Goal: Task Accomplishment & Management: Complete application form

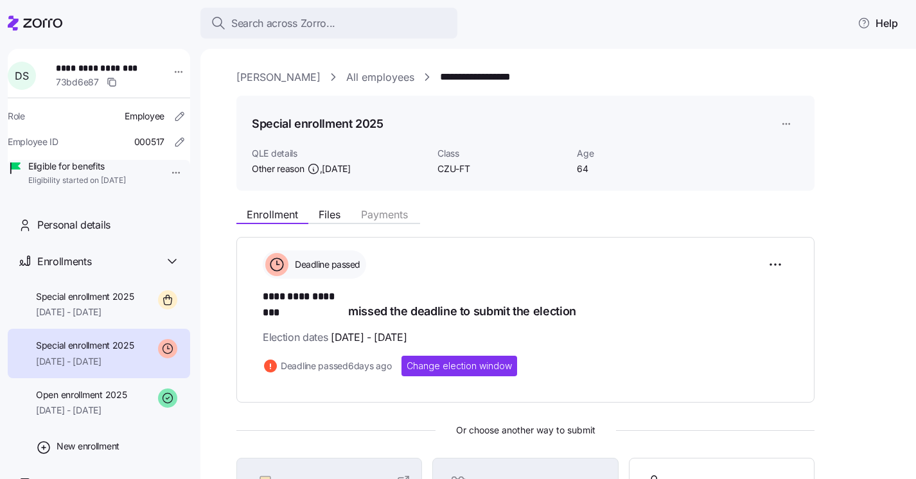
scroll to position [193, 0]
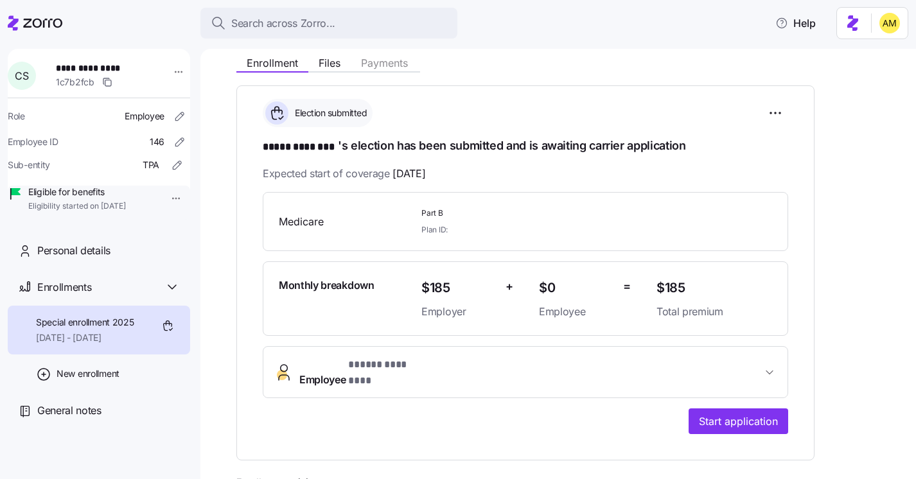
scroll to position [160, 0]
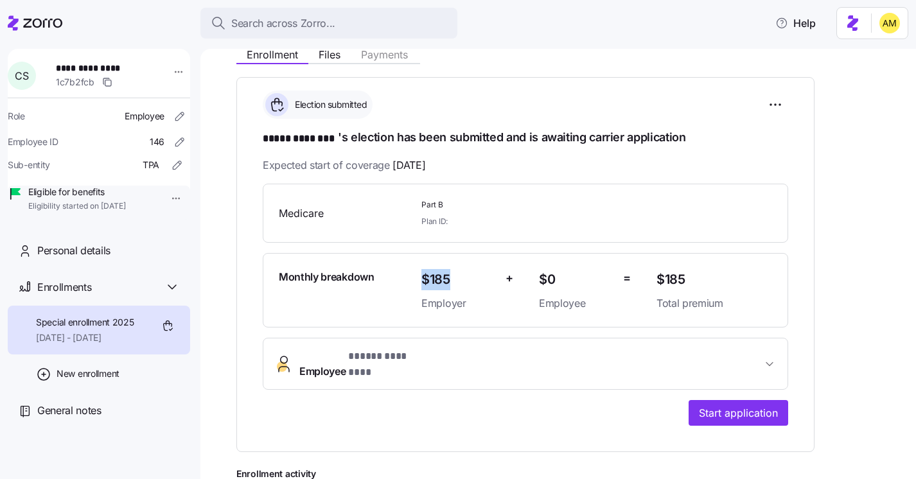
drag, startPoint x: 424, startPoint y: 276, endPoint x: 477, endPoint y: 276, distance: 52.7
click at [477, 276] on span "$185" at bounding box center [459, 279] width 74 height 21
click at [423, 280] on span "$185" at bounding box center [459, 279] width 74 height 21
drag, startPoint x: 418, startPoint y: 278, endPoint x: 459, endPoint y: 278, distance: 40.5
click at [459, 278] on div "$185 Employer" at bounding box center [458, 290] width 84 height 53
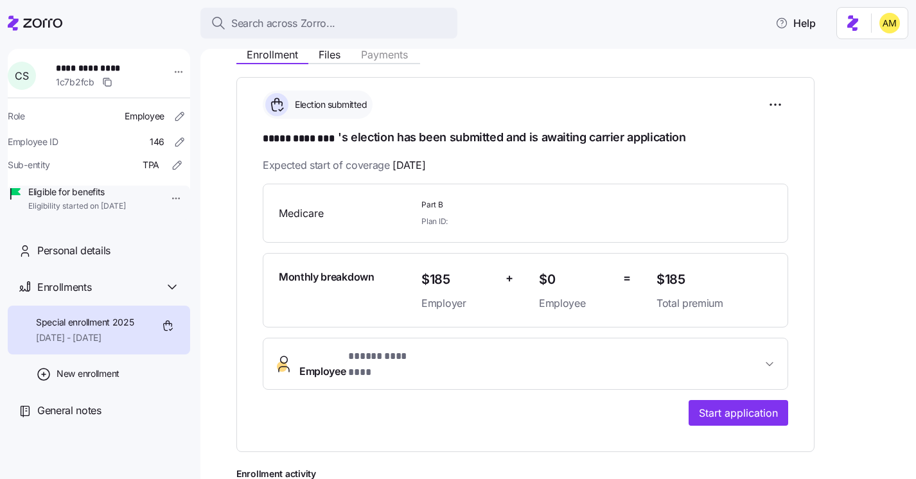
click at [407, 277] on div "Monthly breakdown" at bounding box center [345, 290] width 143 height 53
drag, startPoint x: 418, startPoint y: 278, endPoint x: 469, endPoint y: 278, distance: 51.4
click at [469, 278] on div "$185 Employer" at bounding box center [458, 290] width 84 height 53
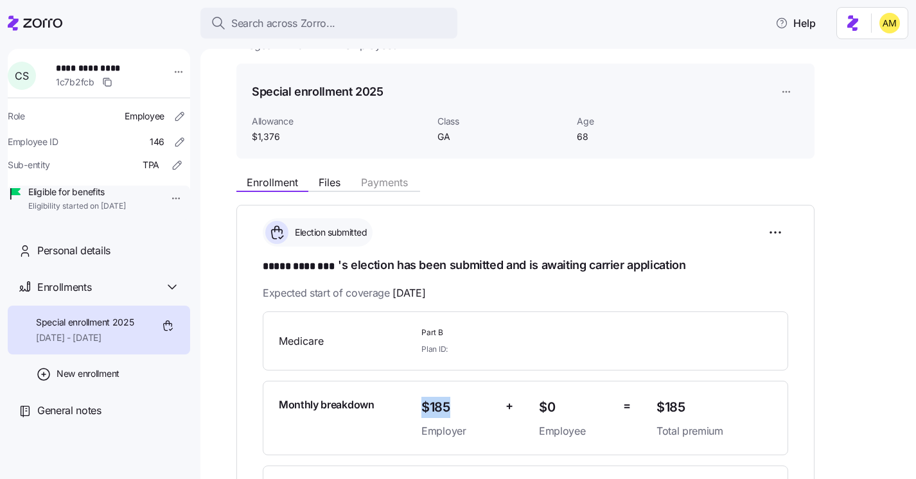
scroll to position [31, 0]
click at [272, 136] on span "$1,376" at bounding box center [339, 137] width 175 height 13
drag, startPoint x: 283, startPoint y: 138, endPoint x: 238, endPoint y: 138, distance: 45.6
click at [238, 138] on div "Special enrollment 2025 Allowance $1,376 Class GA Age 68" at bounding box center [525, 112] width 578 height 96
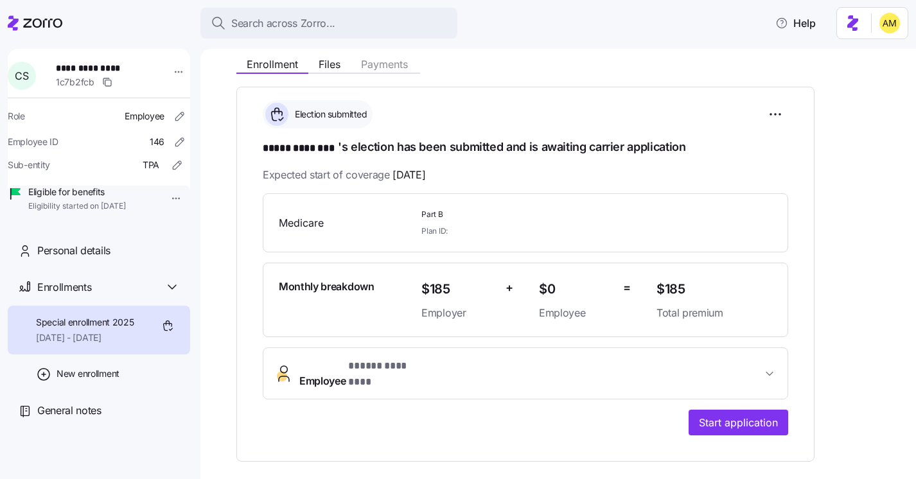
scroll to position [148, 0]
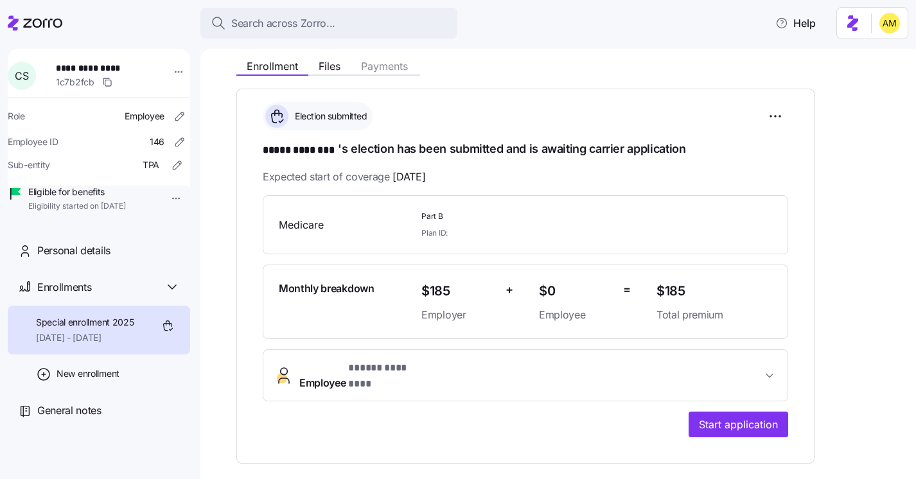
drag, startPoint x: 121, startPoint y: 214, endPoint x: 178, endPoint y: 213, distance: 56.6
click at [178, 213] on div "Eligible for benefits Eligibility started on 10/01/2025" at bounding box center [99, 203] width 183 height 34
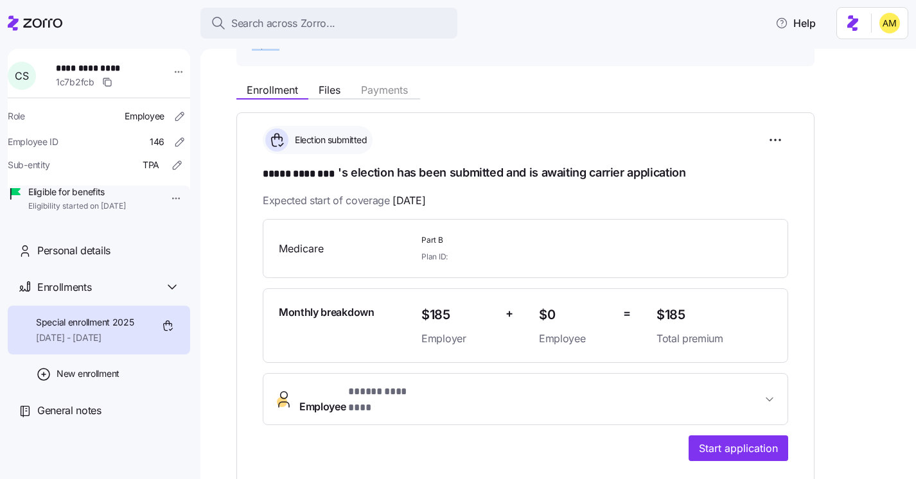
scroll to position [122, 0]
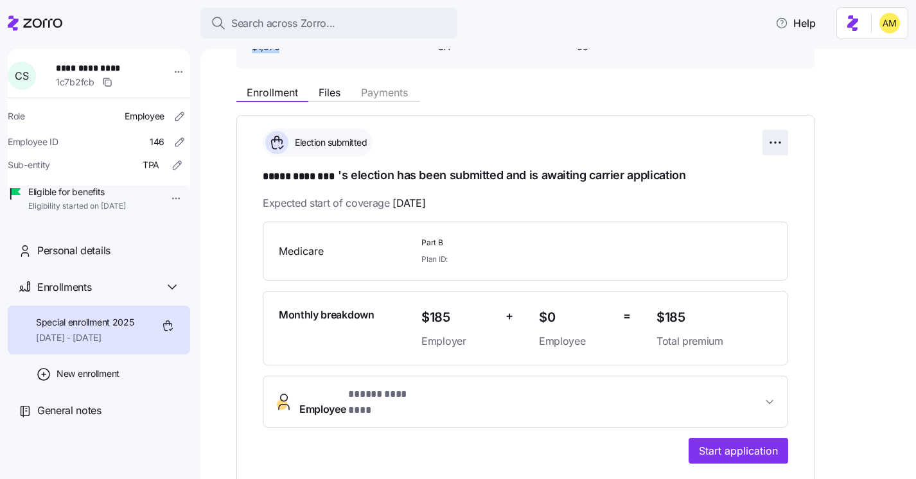
click at [768, 147] on html "**********" at bounding box center [458, 236] width 916 height 472
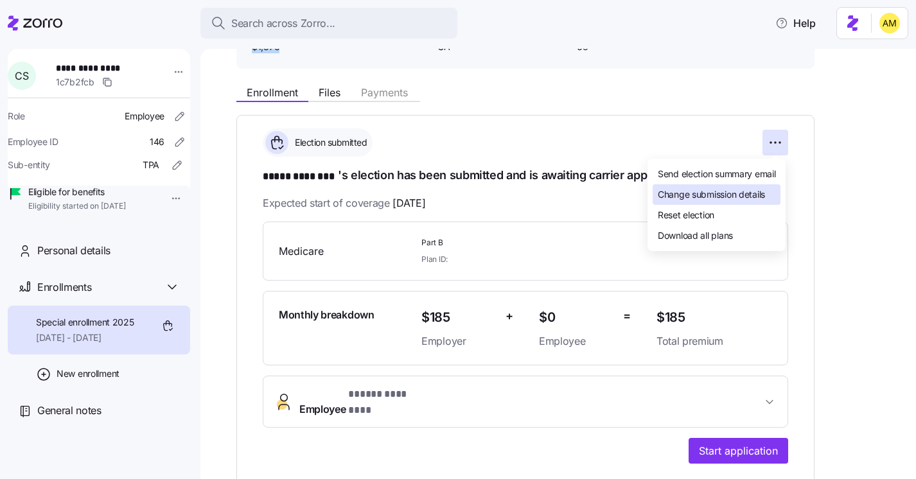
click at [731, 197] on span "Change submission details" at bounding box center [711, 194] width 107 height 13
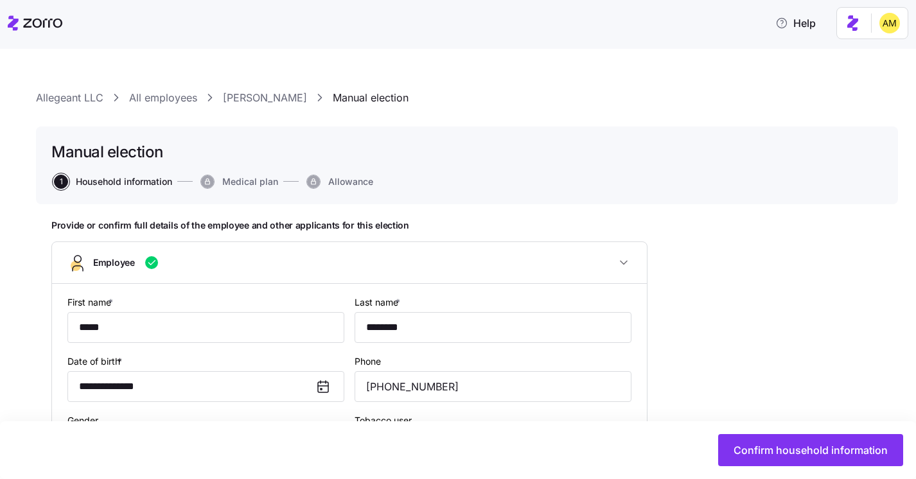
type input "GA"
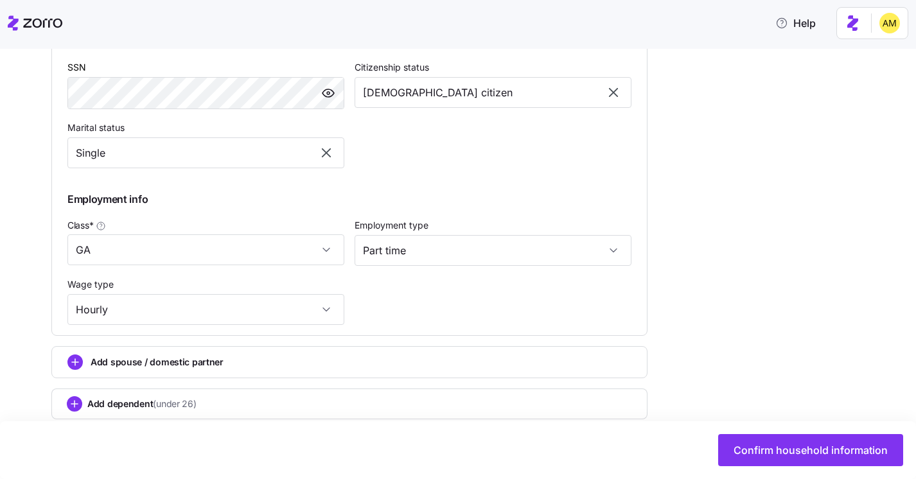
scroll to position [640, 0]
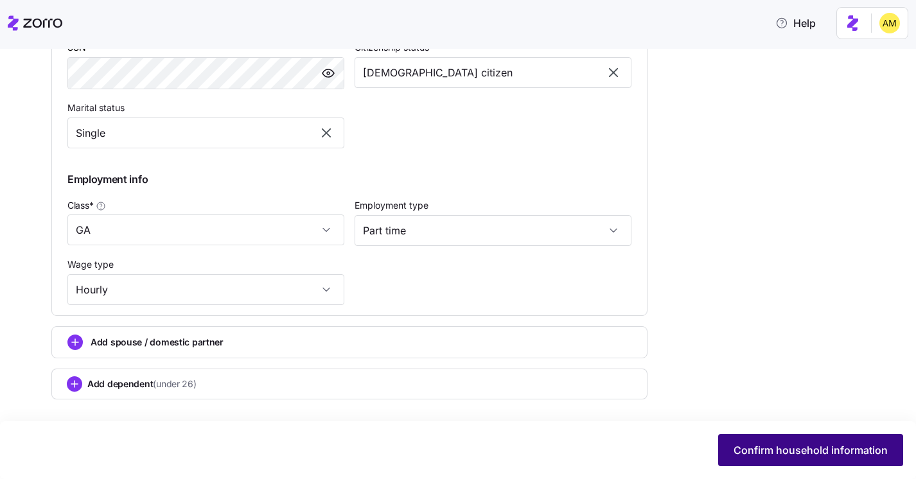
click at [760, 454] on span "Confirm household information" at bounding box center [811, 450] width 154 height 15
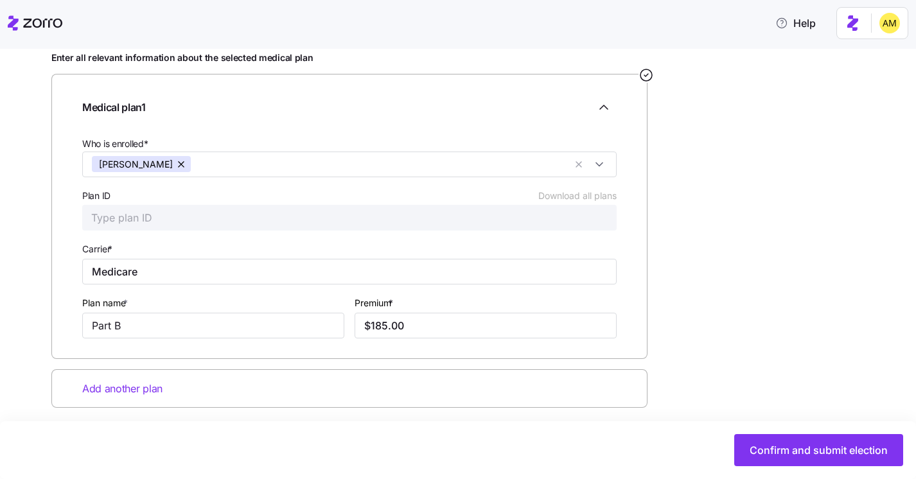
scroll to position [177, 0]
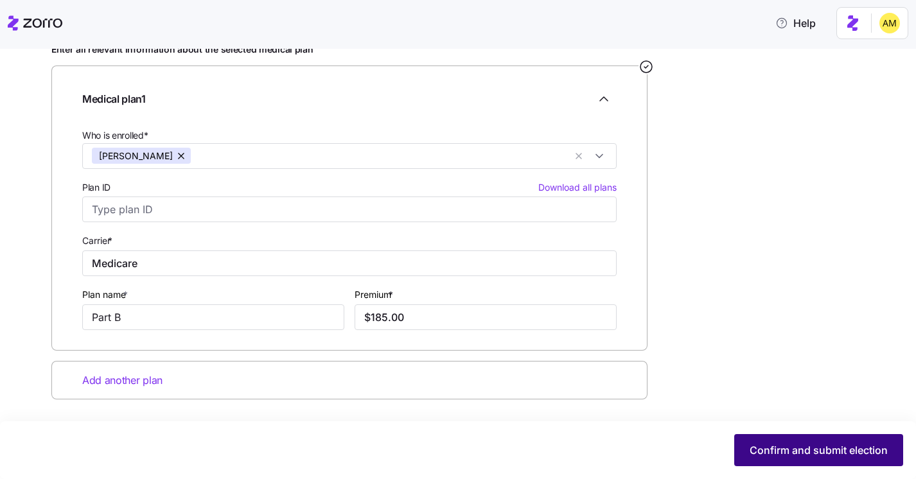
click at [767, 454] on span "Confirm and submit election" at bounding box center [819, 450] width 138 height 15
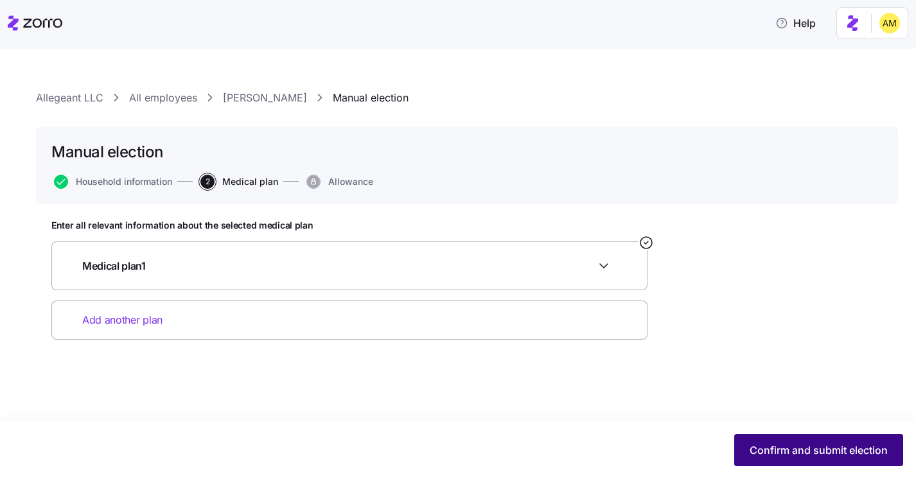
scroll to position [0, 0]
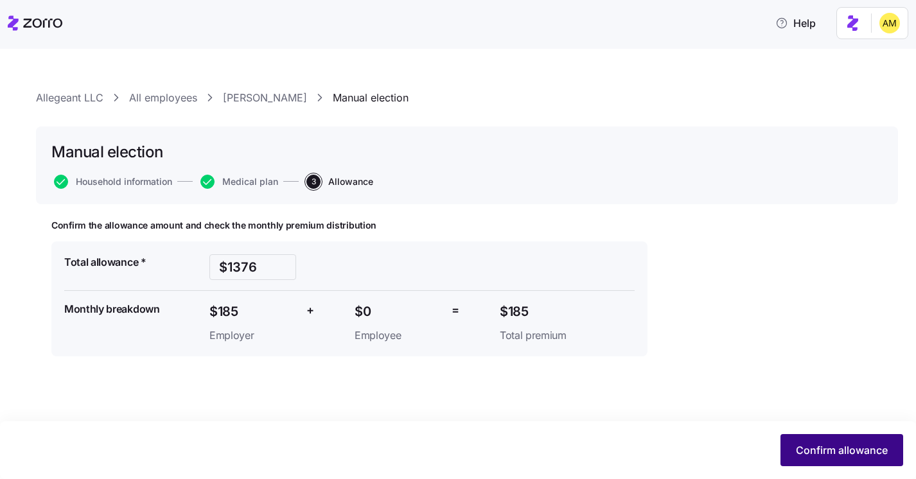
click at [822, 445] on span "Confirm allowance" at bounding box center [842, 450] width 92 height 15
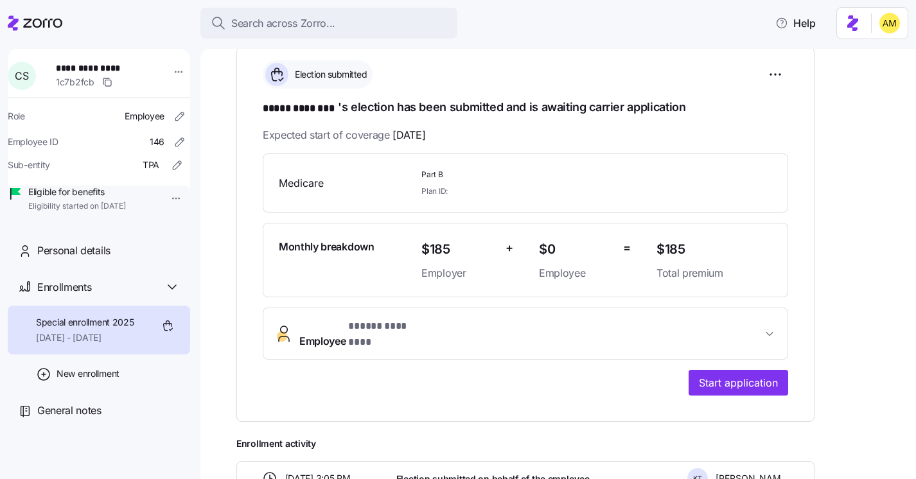
scroll to position [316, 0]
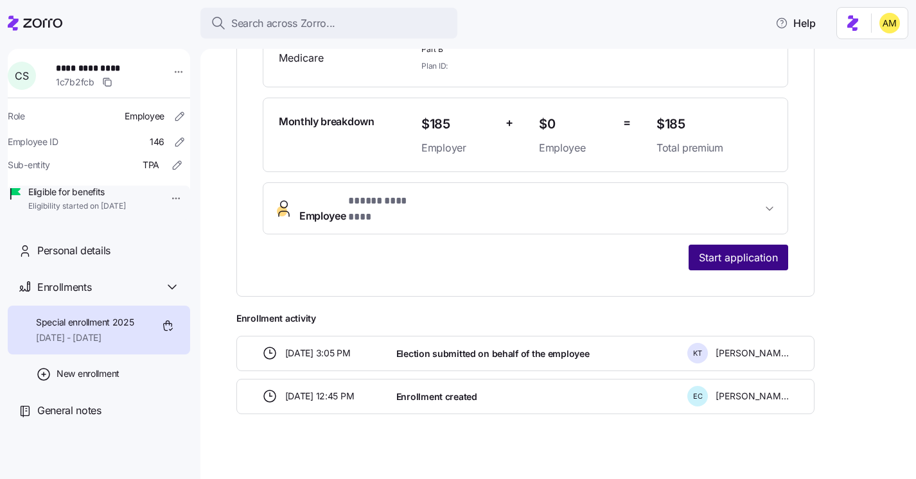
click at [701, 250] on span "Start application" at bounding box center [738, 257] width 79 height 15
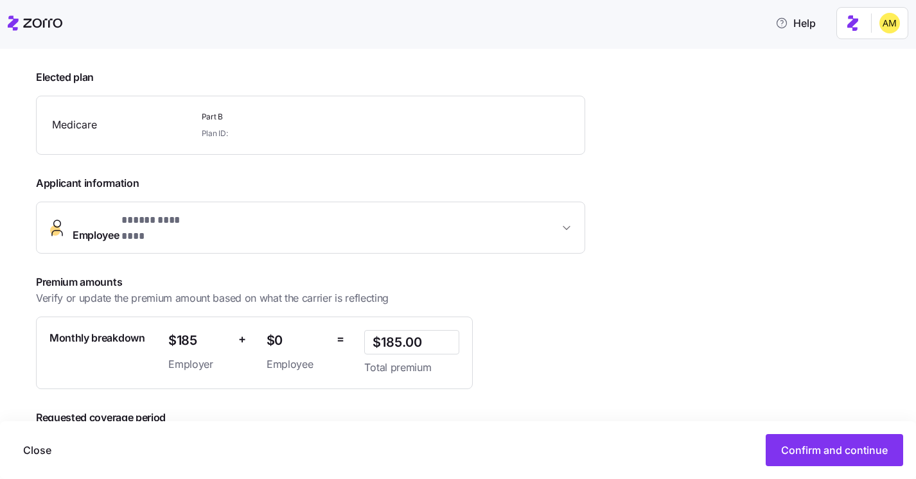
scroll to position [238, 0]
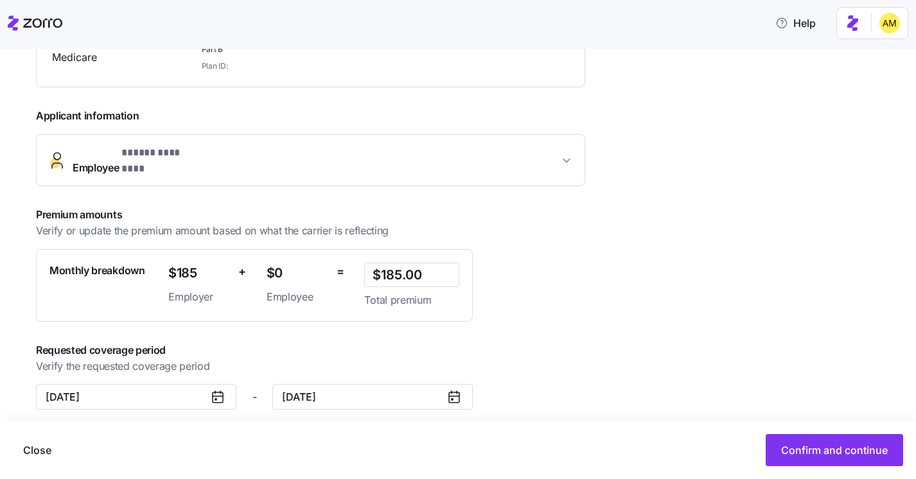
click at [217, 389] on icon at bounding box center [217, 396] width 15 height 15
click at [214, 391] on icon at bounding box center [217, 396] width 15 height 15
click at [134, 384] on input "November 1, 2025" at bounding box center [136, 397] width 201 height 26
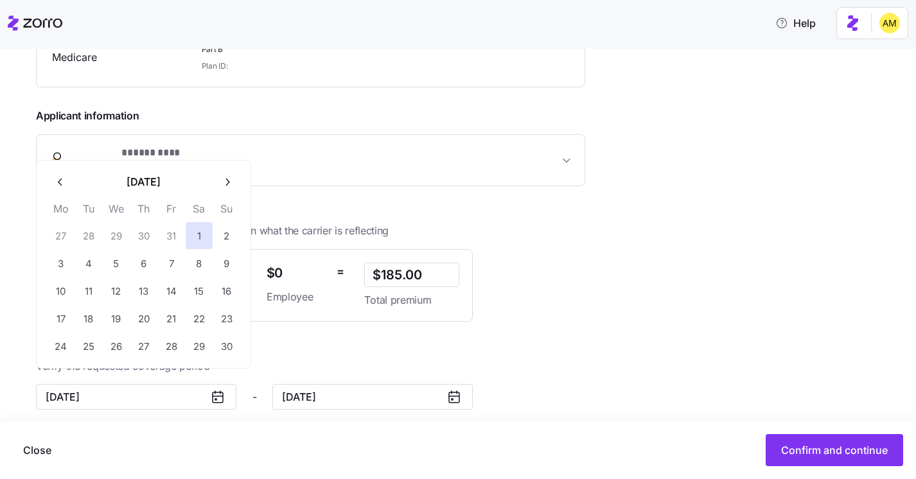
click at [58, 183] on icon "button" at bounding box center [61, 182] width 12 height 12
click at [119, 233] on button "1" at bounding box center [116, 235] width 27 height 27
type input "October 1, 2025"
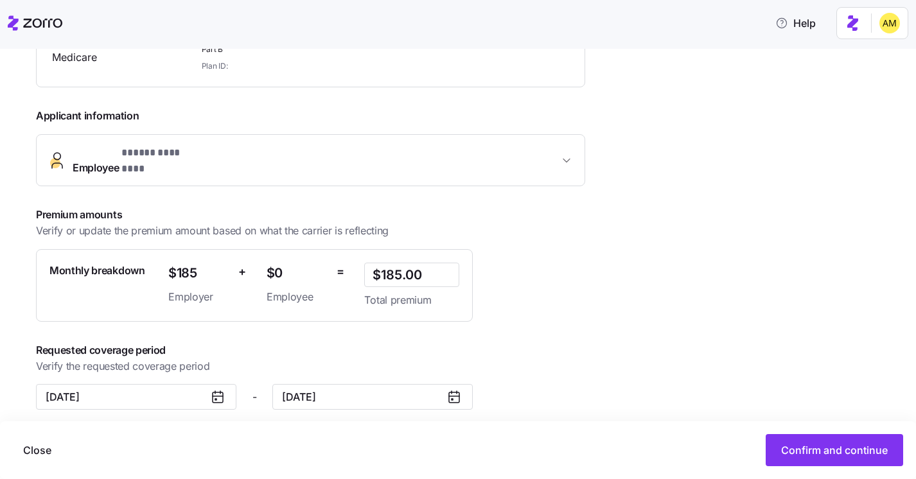
click at [562, 316] on div "**********" at bounding box center [334, 201] width 596 height 418
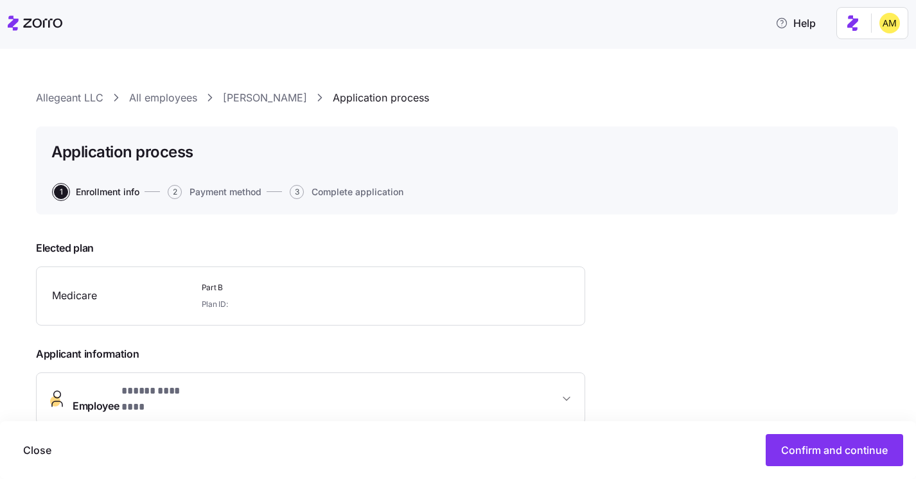
drag, startPoint x: 300, startPoint y: 98, endPoint x: 223, endPoint y: 96, distance: 77.1
click at [223, 96] on div "Allegeant LLC All employees Cindy Sizemore Application process" at bounding box center [467, 98] width 862 height 16
copy link "Cindy Sizemore"
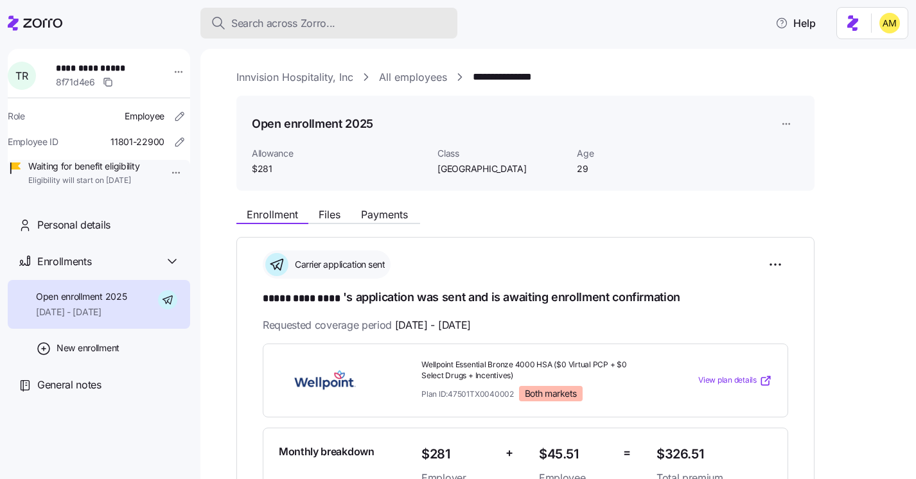
scroll to position [209, 0]
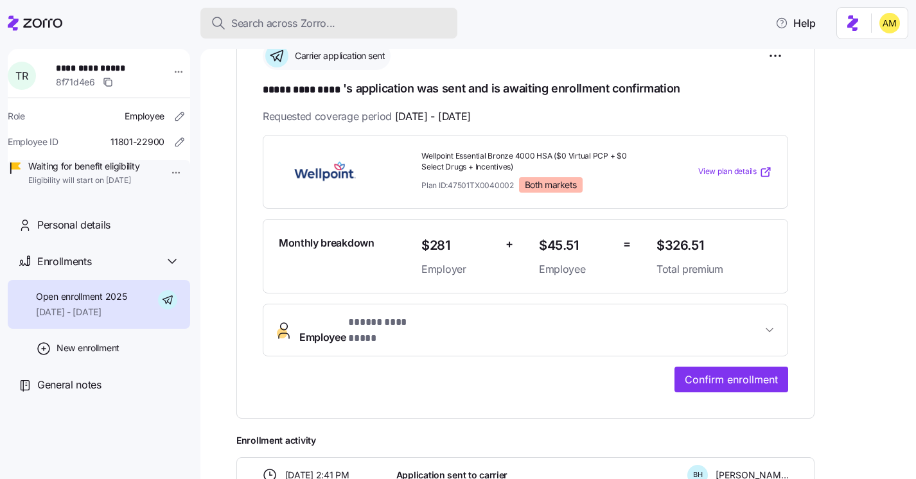
click at [309, 22] on span "Search across Zorro..." at bounding box center [283, 23] width 104 height 16
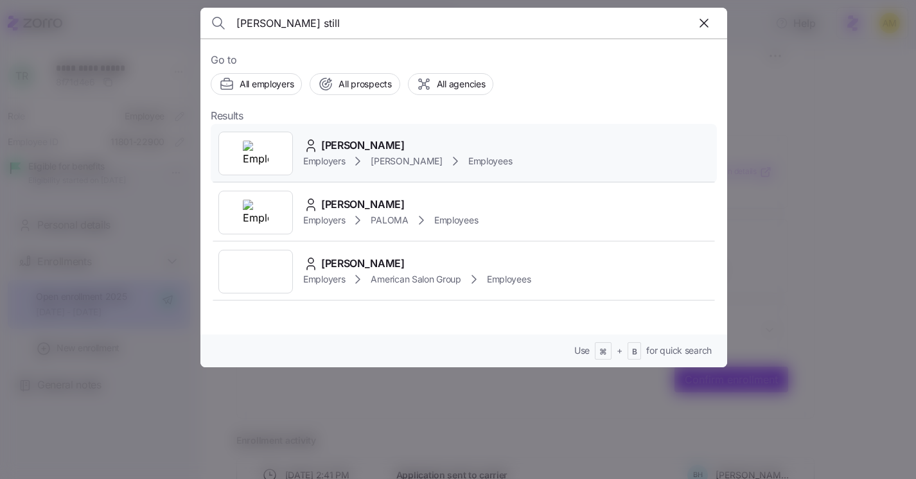
type input "dale still"
click at [375, 152] on span "[PERSON_NAME]" at bounding box center [363, 146] width 84 height 16
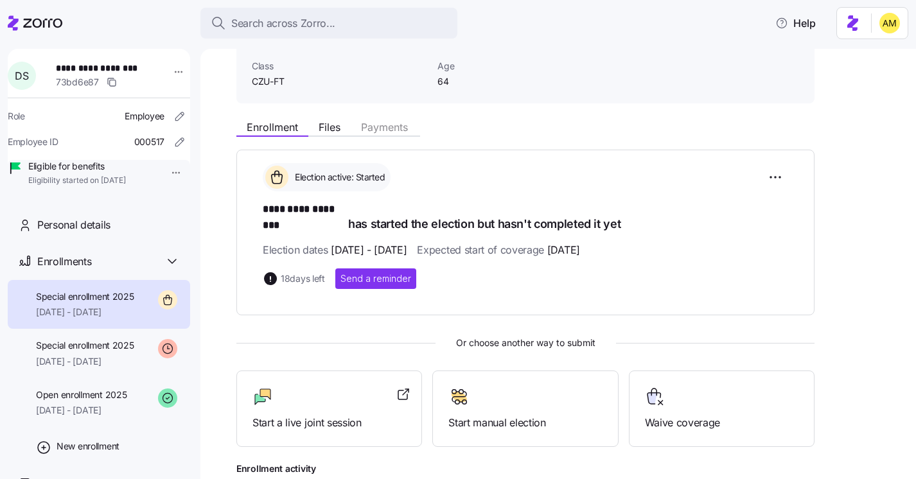
scroll to position [193, 0]
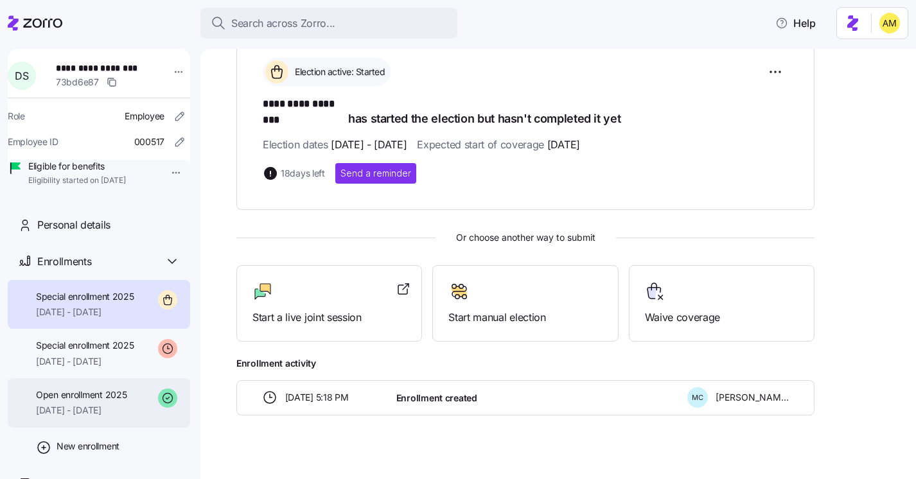
click at [112, 417] on span "[DATE] - [DATE]" at bounding box center [81, 410] width 91 height 13
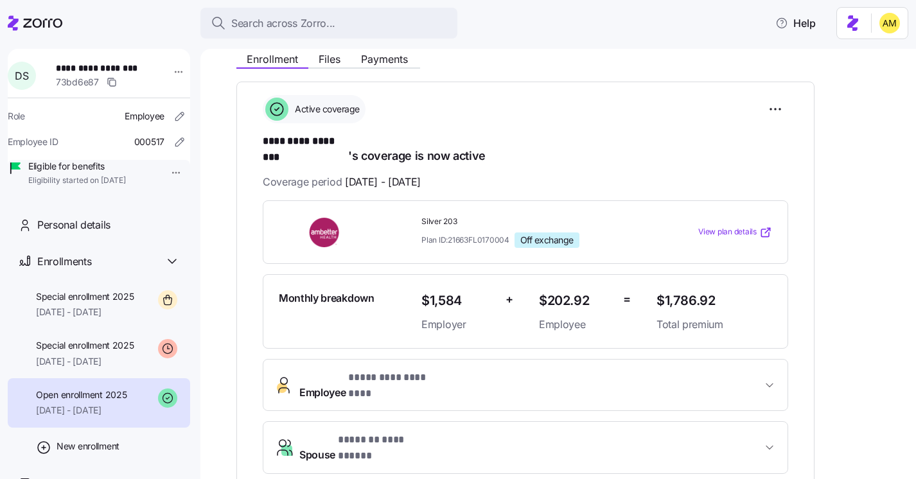
scroll to position [114, 0]
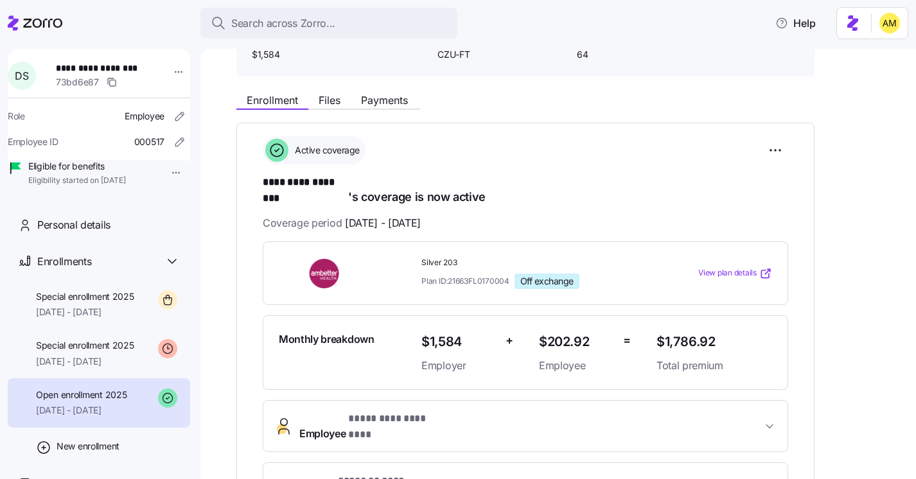
drag, startPoint x: 460, startPoint y: 212, endPoint x: 279, endPoint y: 211, distance: 181.2
click at [279, 215] on div "Coverage period 01/01/2025 - 12/31/2025" at bounding box center [526, 223] width 526 height 16
click at [512, 196] on div "**********" at bounding box center [526, 325] width 526 height 379
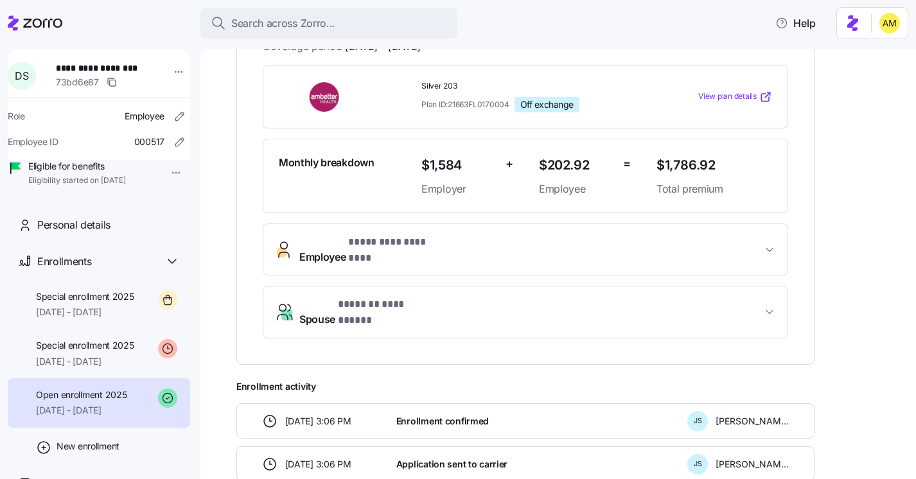
scroll to position [293, 0]
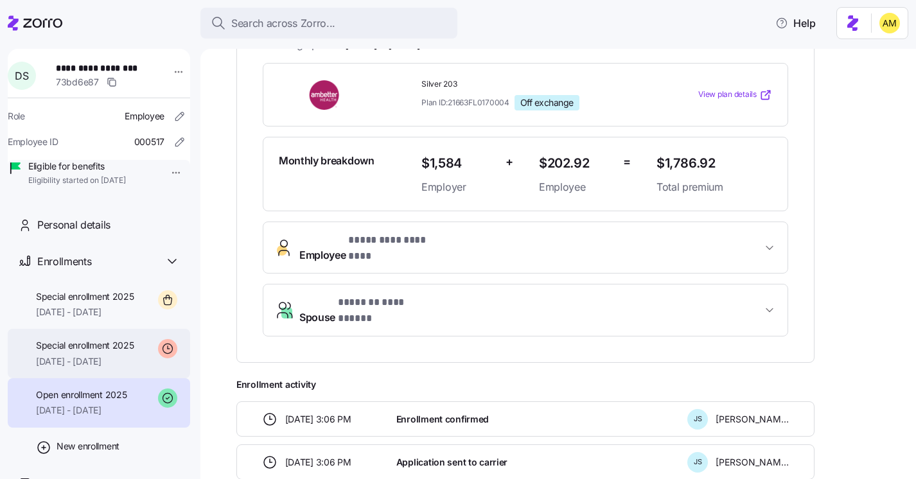
click at [122, 352] on span "Special enrollment 2025" at bounding box center [85, 345] width 98 height 13
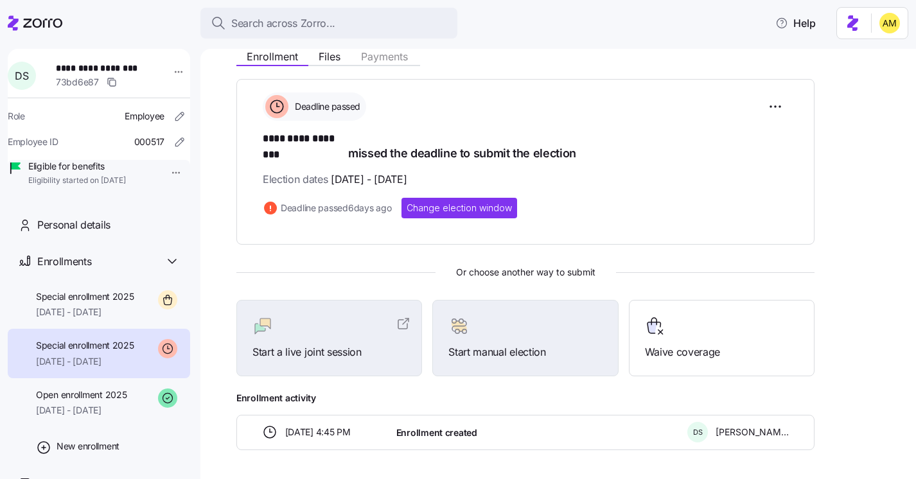
scroll to position [160, 0]
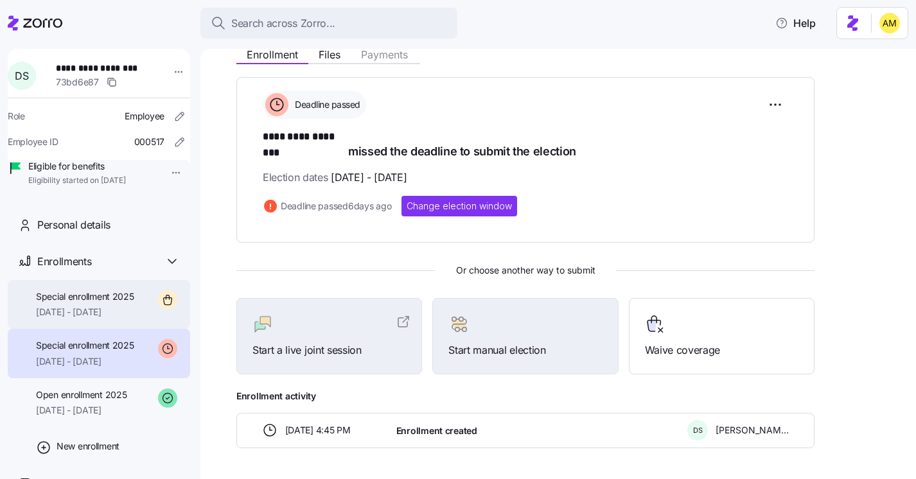
click at [100, 303] on span "Special enrollment 2025" at bounding box center [85, 296] width 98 height 13
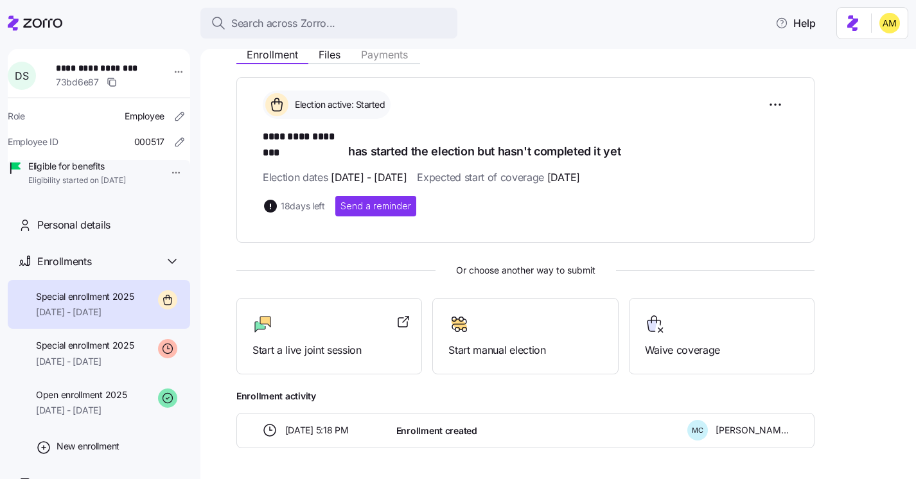
drag, startPoint x: 591, startPoint y: 166, endPoint x: 652, endPoint y: 165, distance: 60.4
click at [652, 170] on div "Election dates 09/29/2025 - 10/20/2025 Expected start of coverage 11/01/2025" at bounding box center [526, 178] width 526 height 16
click at [680, 196] on div "18 days left Send a reminder" at bounding box center [526, 206] width 526 height 21
click at [123, 368] on span "[DATE] - [DATE]" at bounding box center [85, 361] width 98 height 13
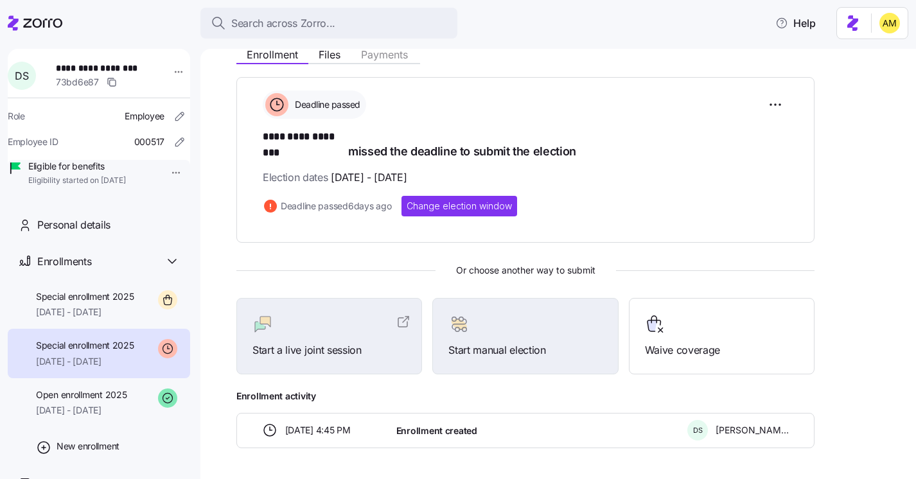
scroll to position [193, 0]
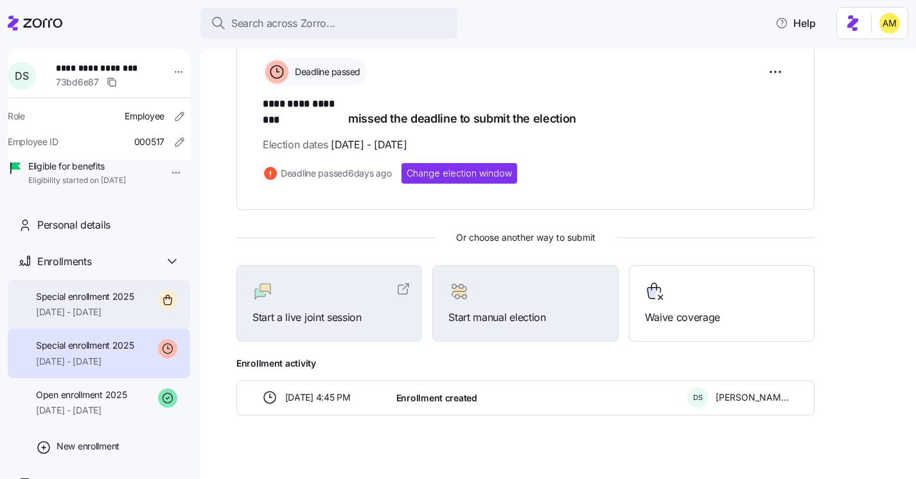
click at [92, 303] on span "Special enrollment 2025" at bounding box center [85, 296] width 98 height 13
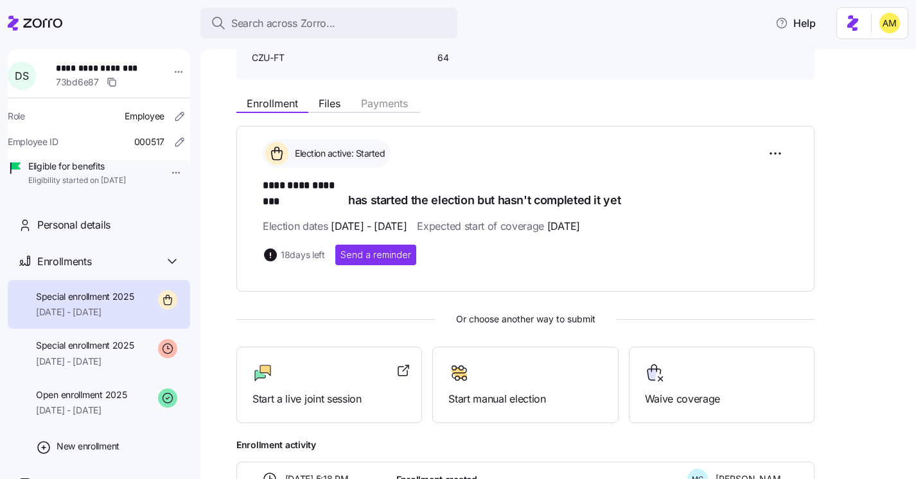
scroll to position [39, 0]
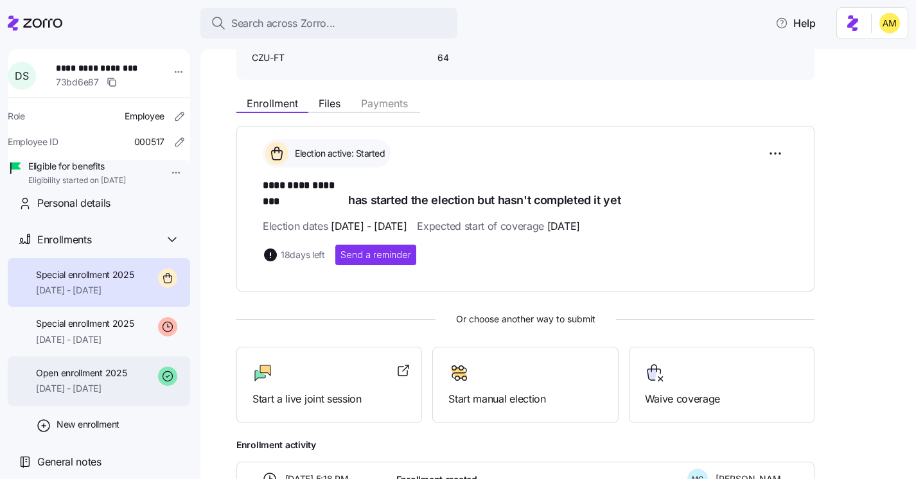
click at [102, 373] on span "Open enrollment 2025" at bounding box center [81, 373] width 91 height 13
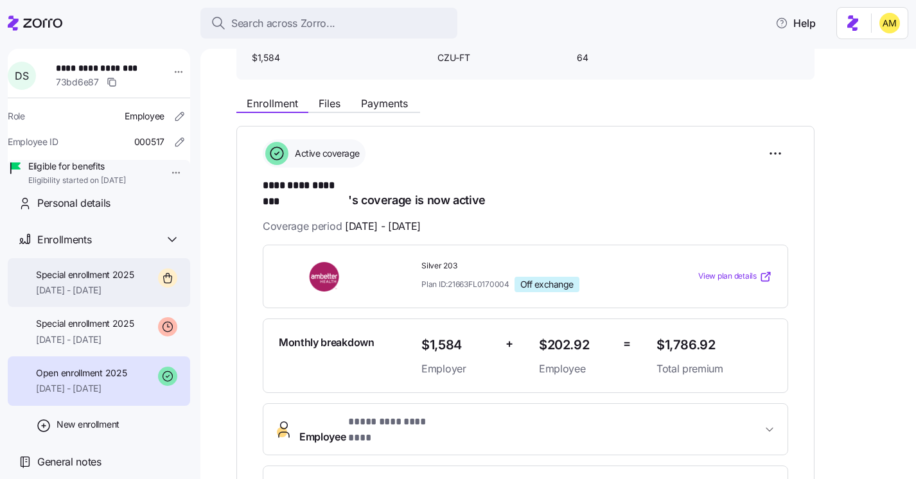
click at [139, 274] on div "Special enrollment 2025 11/01/2025 - 12/31/2025" at bounding box center [99, 282] width 183 height 49
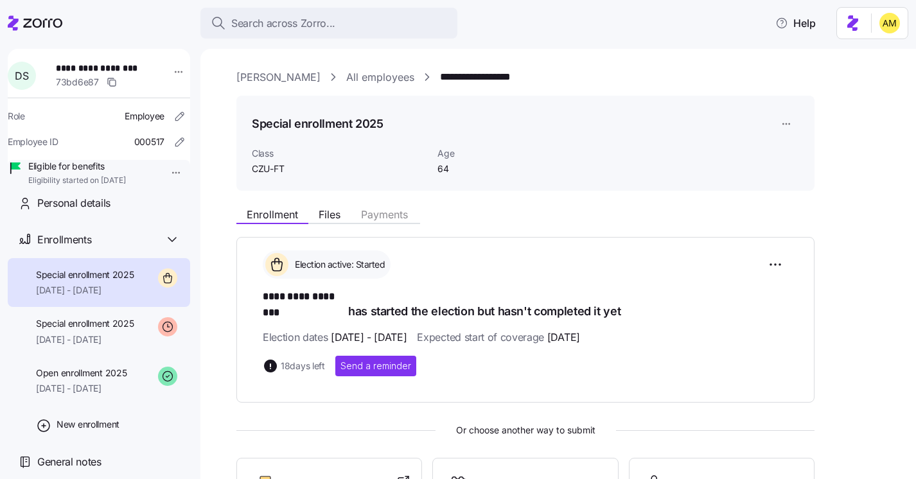
scroll to position [193, 0]
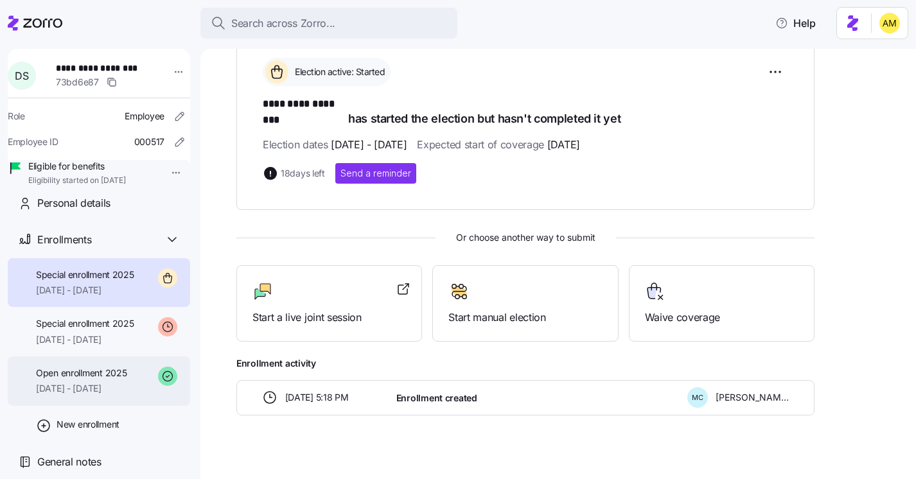
click at [106, 389] on span "[DATE] - [DATE]" at bounding box center [81, 388] width 91 height 13
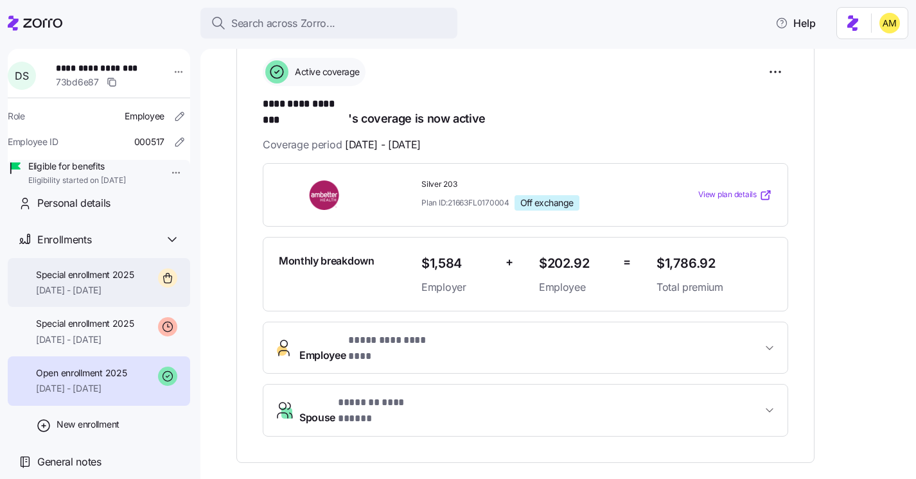
click at [119, 284] on div "Special enrollment 2025 11/01/2025 - 12/31/2025" at bounding box center [85, 283] width 98 height 29
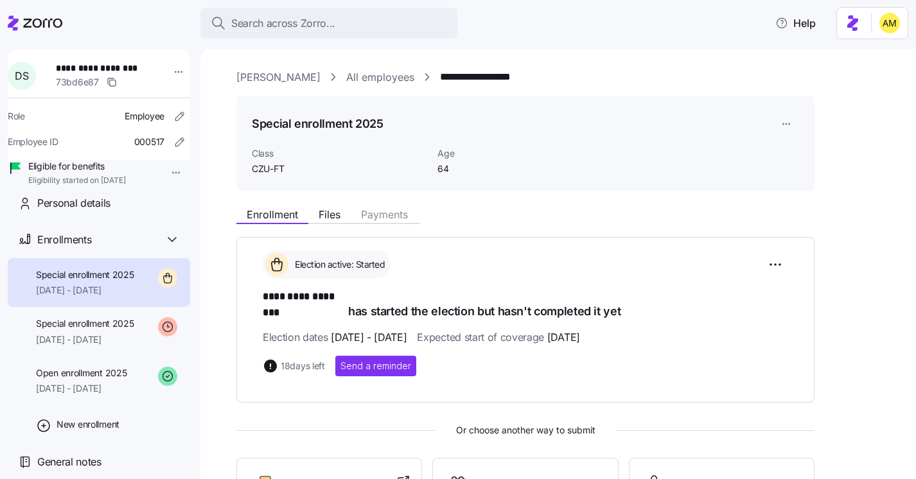
click at [482, 75] on link "**********" at bounding box center [483, 77] width 87 height 16
click at [94, 376] on span "Open enrollment 2025" at bounding box center [81, 373] width 91 height 13
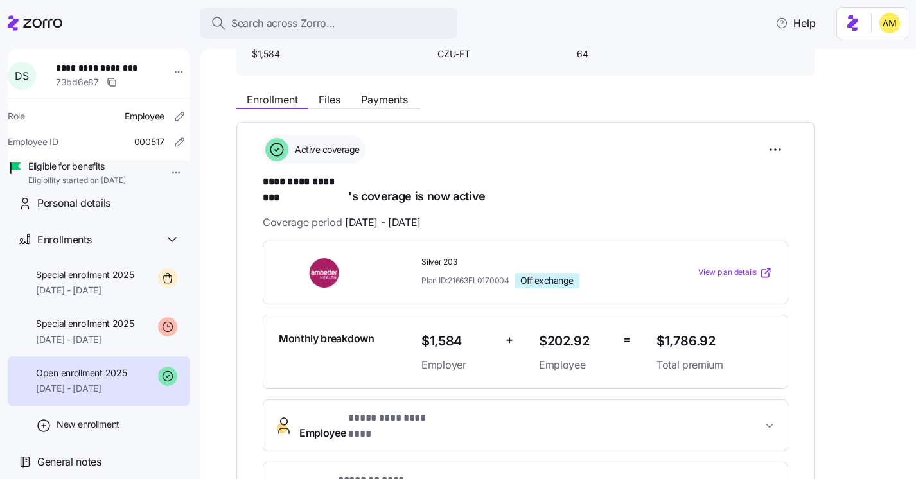
scroll to position [120, 0]
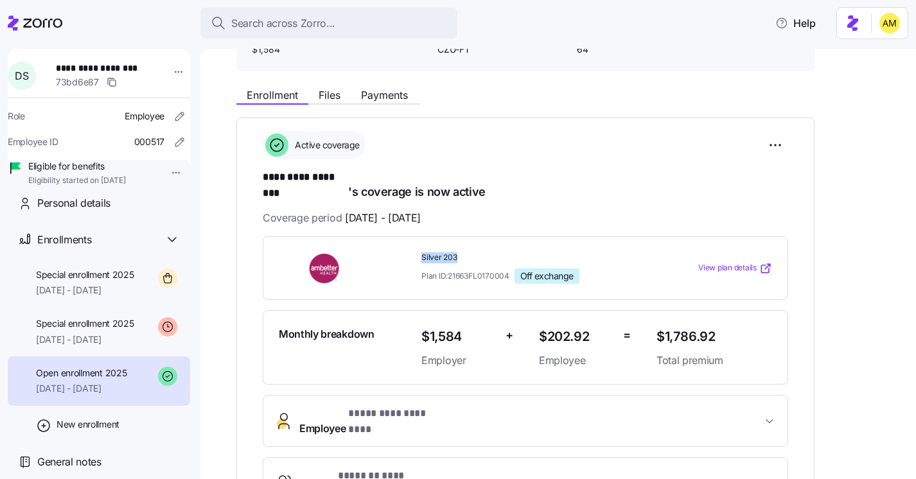
drag, startPoint x: 463, startPoint y: 245, endPoint x: 418, endPoint y: 245, distance: 45.0
click at [418, 247] on div "Silver 203 Plan ID: 21663FL0170004 Off exchange" at bounding box center [533, 268] width 235 height 42
copy span "Silver 203"
click at [519, 253] on span "Silver 203" at bounding box center [534, 258] width 225 height 11
drag, startPoint x: 510, startPoint y: 262, endPoint x: 451, endPoint y: 263, distance: 59.2
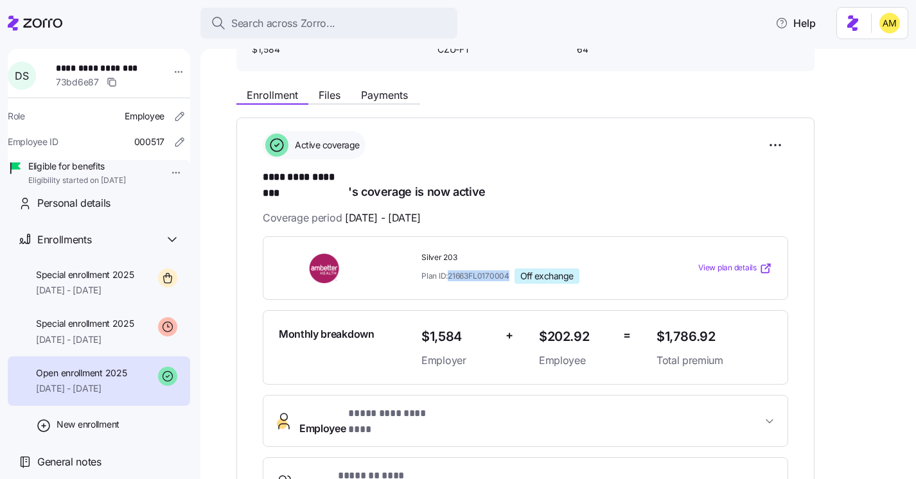
click at [451, 271] on span "Plan ID: 21663FL0170004" at bounding box center [466, 276] width 88 height 11
copy span "21663FL0170004"
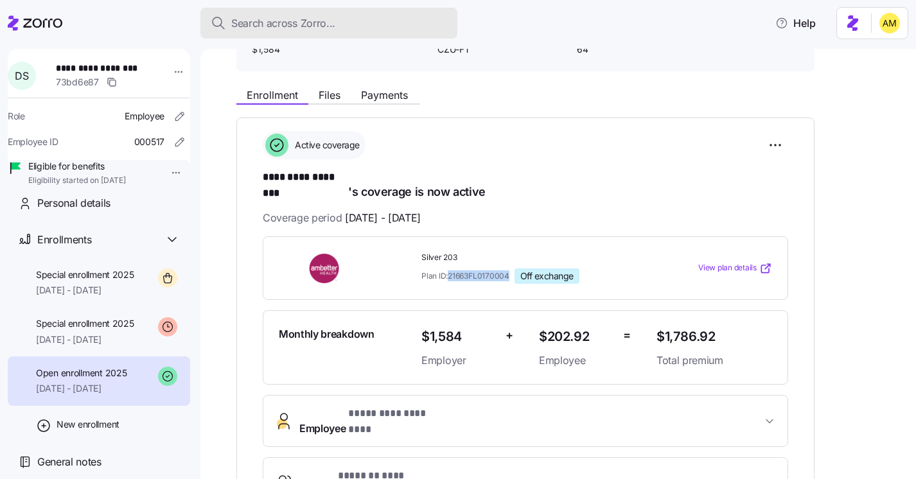
click at [287, 31] on button "Search across Zorro..." at bounding box center [329, 23] width 257 height 31
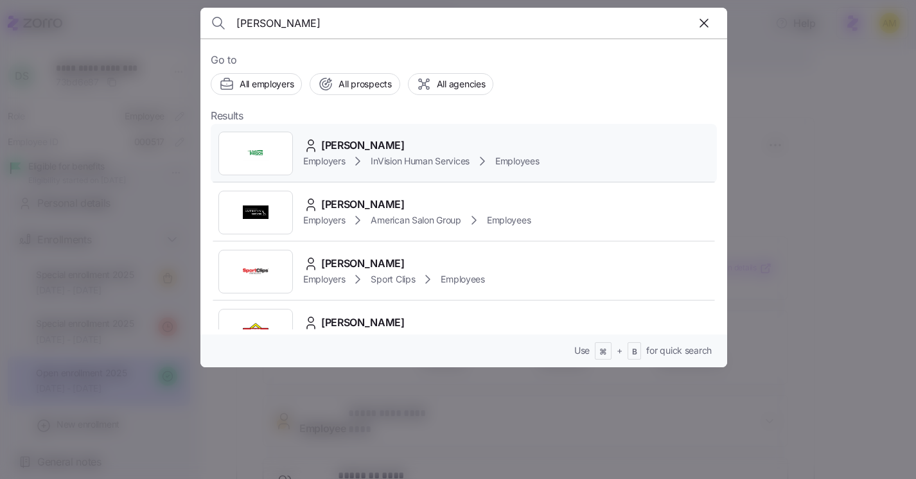
type input "Madison Conley"
click at [342, 150] on span "Madison Conley" at bounding box center [363, 146] width 84 height 16
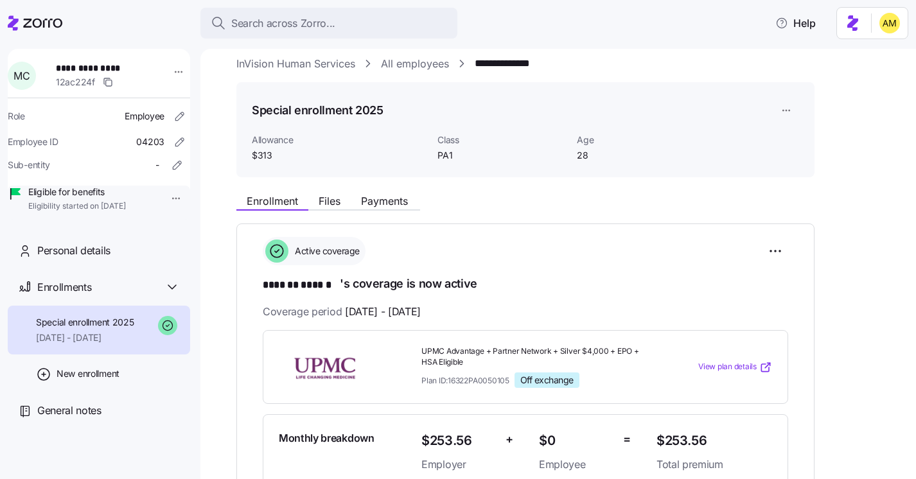
scroll to position [14, 0]
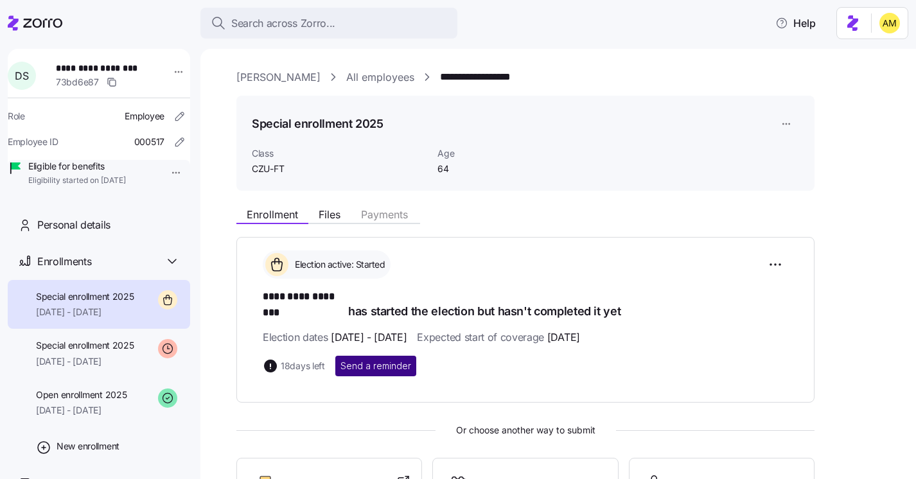
scroll to position [193, 0]
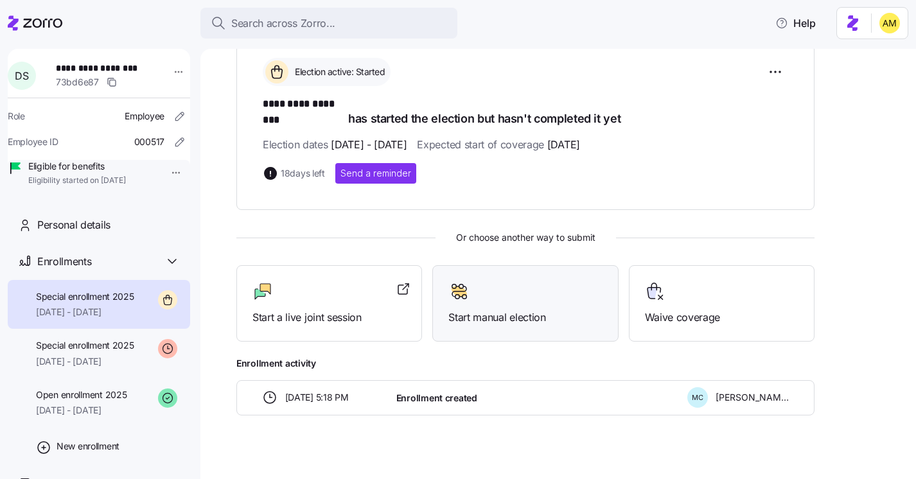
click at [472, 310] on span "Start manual election" at bounding box center [526, 318] width 154 height 16
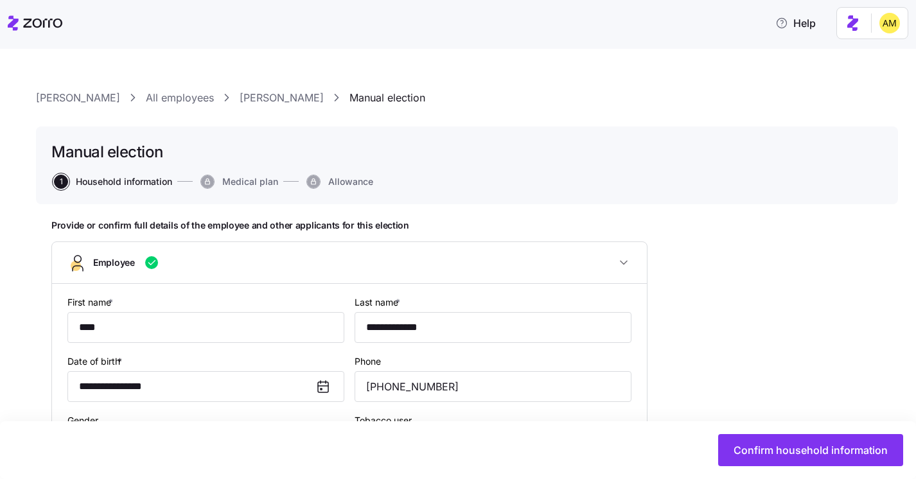
type input "CZU-FT"
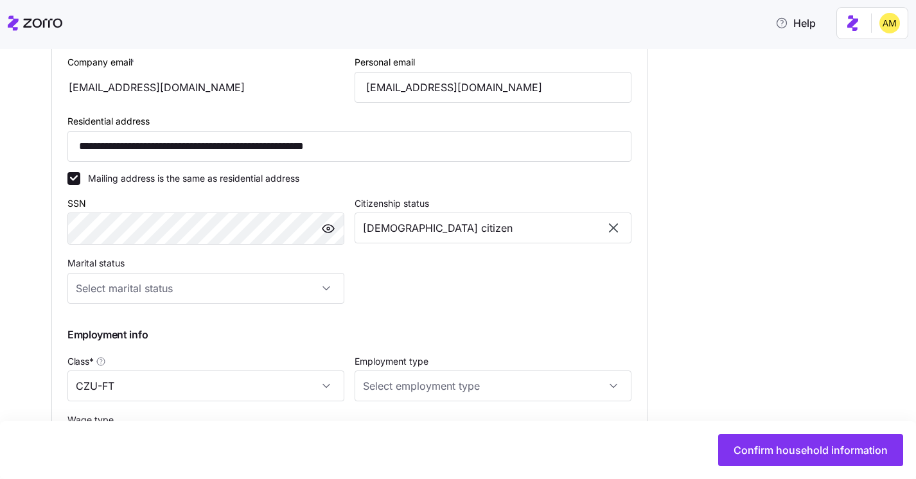
scroll to position [588, 0]
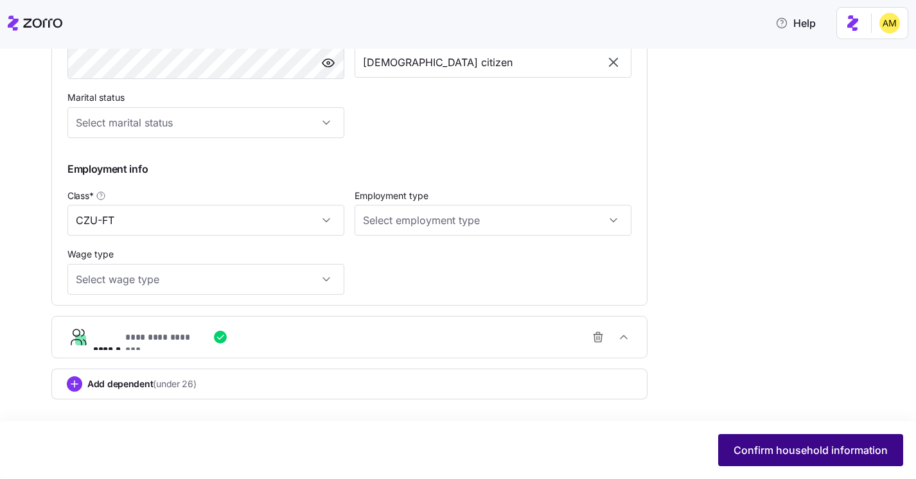
click at [752, 445] on span "Confirm household information" at bounding box center [811, 450] width 154 height 15
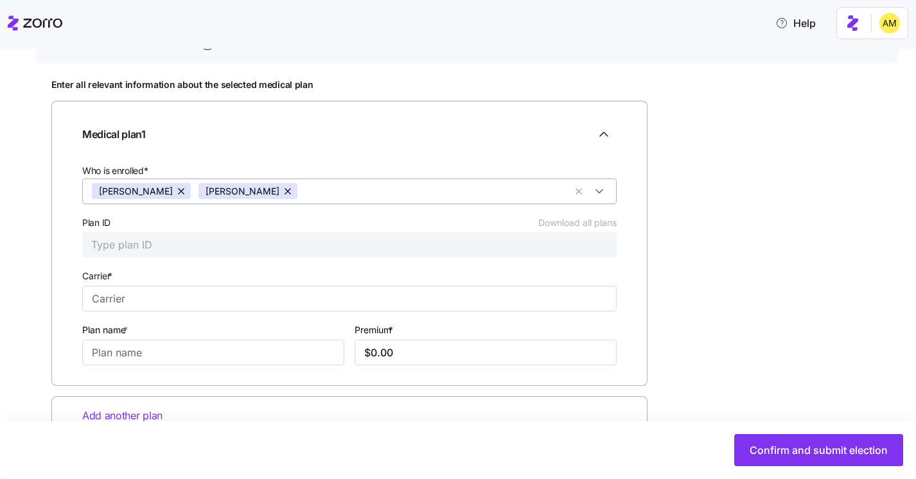
scroll to position [177, 0]
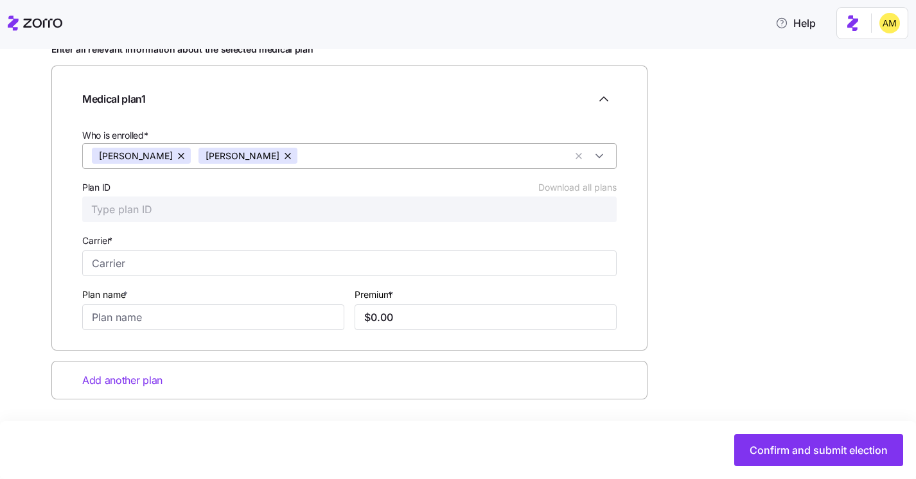
click at [295, 155] on button "button" at bounding box center [289, 156] width 18 height 16
click at [133, 264] on input "Carrier *" at bounding box center [349, 264] width 535 height 26
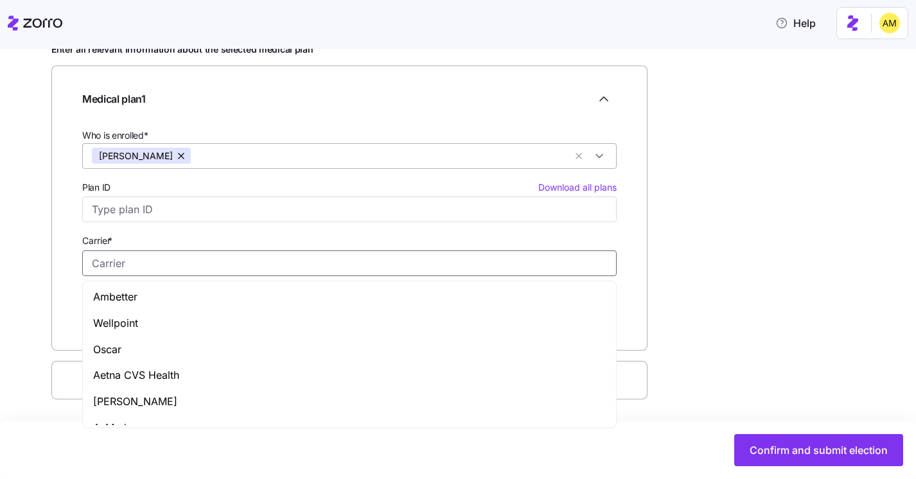
type input "m"
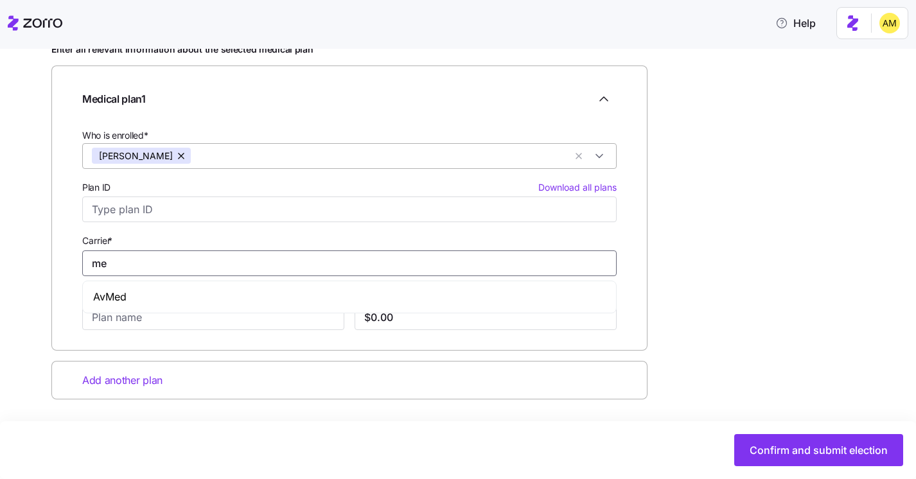
type input "m"
type input "Medicare"
click at [183, 321] on input "Plan name *" at bounding box center [213, 318] width 262 height 26
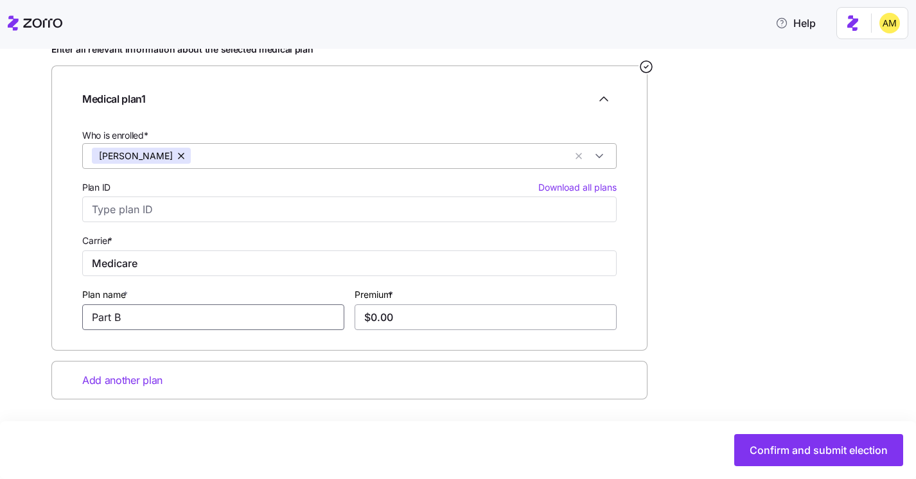
type input "Part B"
drag, startPoint x: 400, startPoint y: 315, endPoint x: 332, endPoint y: 308, distance: 68.4
click at [333, 310] on div "Who is enrolled* [PERSON_NAME] Plan ID Download all plans Carrier * Medicare Pl…" at bounding box center [349, 228] width 545 height 213
type input "$185.00"
click at [136, 383] on span "Add another plan" at bounding box center [122, 381] width 80 height 16
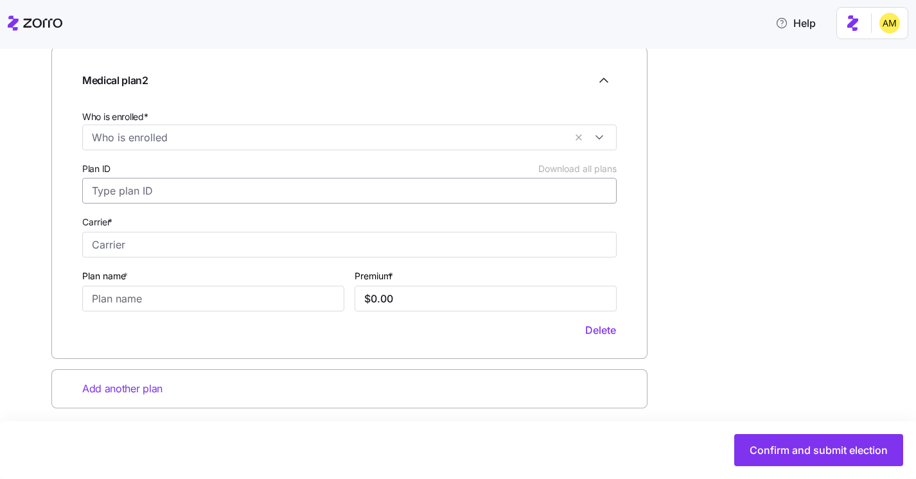
scroll to position [517, 0]
click at [138, 140] on input "Who is enrolled*" at bounding box center [328, 138] width 473 height 17
click at [102, 194] on icon at bounding box center [99, 194] width 15 height 15
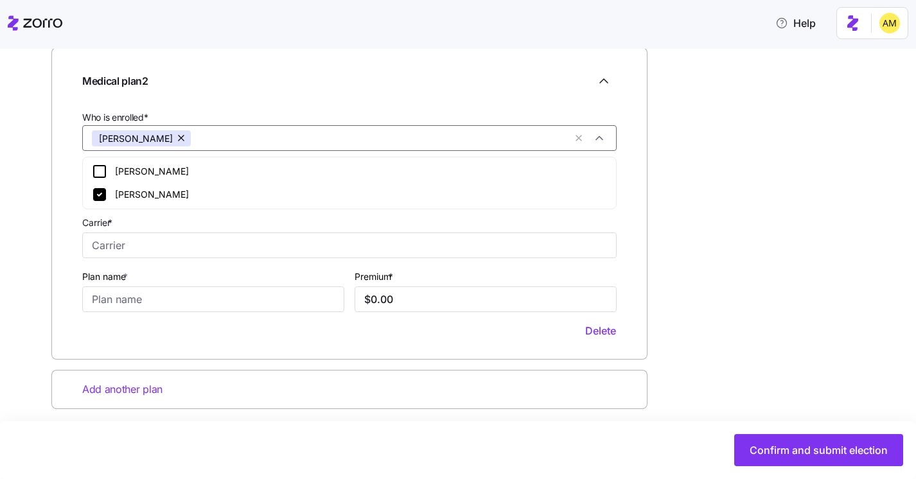
click at [61, 218] on div "Medical plan 2 Who is enrolled* [PERSON_NAME] Plan ID Download all plans Carrie…" at bounding box center [349, 204] width 596 height 312
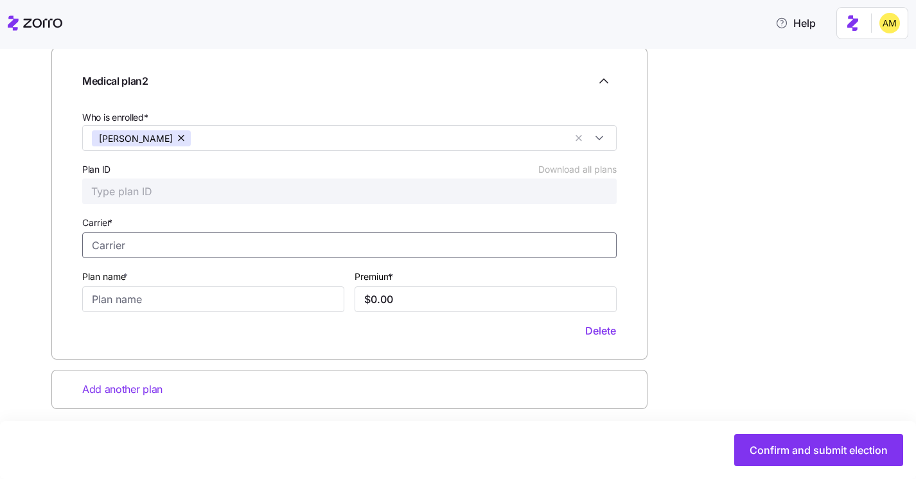
click at [123, 249] on input "Carrier *" at bounding box center [349, 246] width 535 height 26
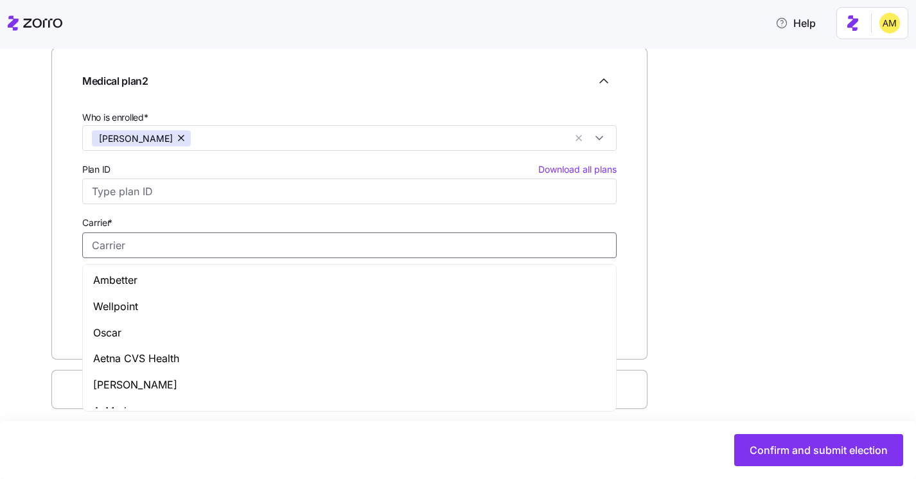
click at [119, 278] on span "Ambetter" at bounding box center [115, 280] width 44 height 16
type input "Ambetter"
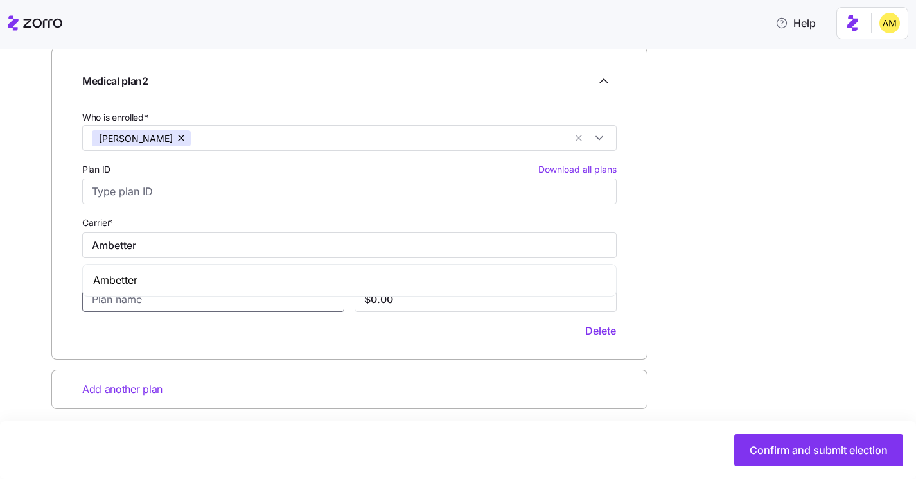
click at [156, 302] on input "Plan name *" at bounding box center [213, 300] width 262 height 26
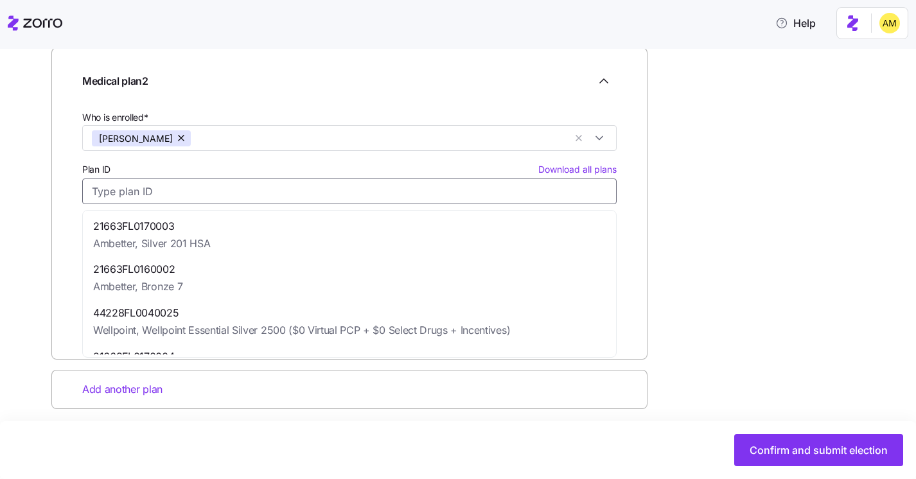
click at [133, 195] on input "Plan ID Download all plans" at bounding box center [349, 192] width 535 height 26
paste input "21663FL0170004"
type input "21663FL0170004"
type input "Silver 203"
type input "$900.66"
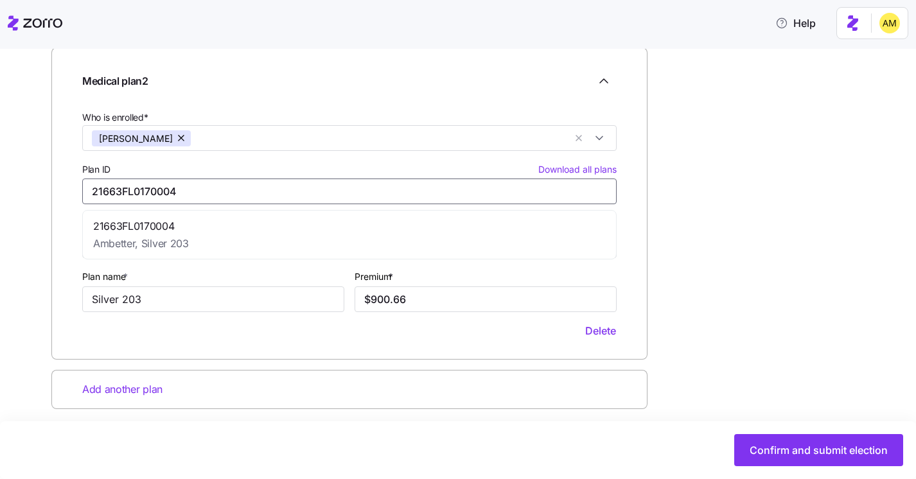
click at [135, 227] on span "21663FL0170004" at bounding box center [141, 226] width 96 height 16
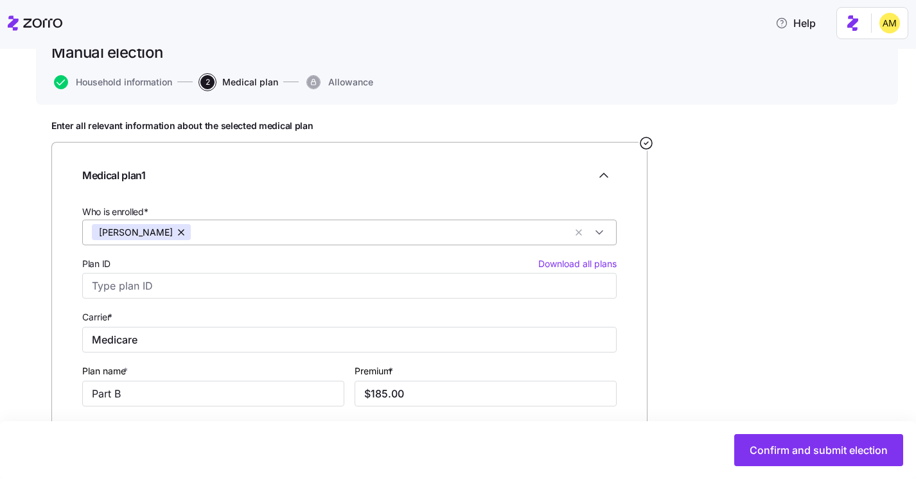
scroll to position [94, 0]
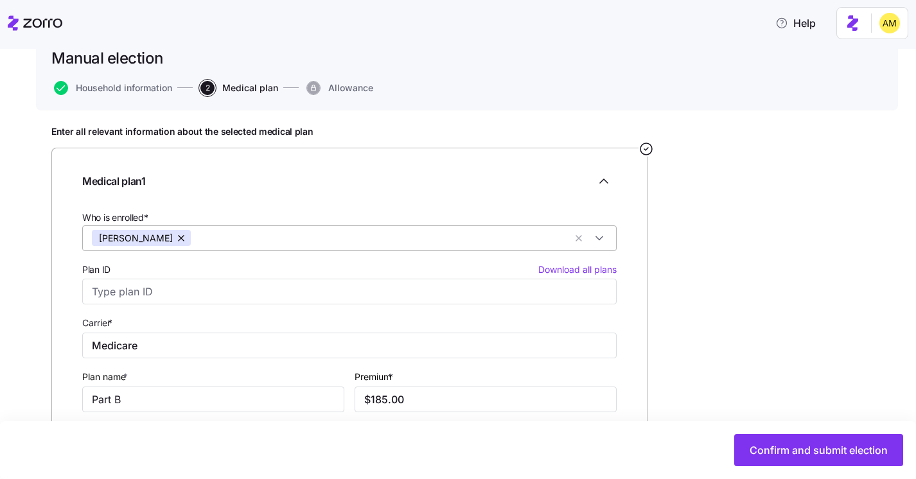
type input "21663FL0170004"
